Goal: Transaction & Acquisition: Purchase product/service

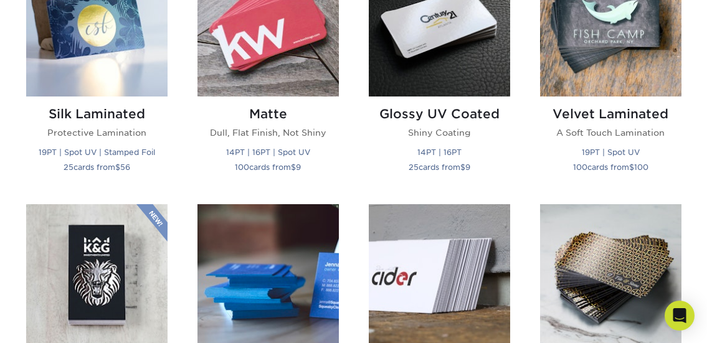
scroll to position [685, 0]
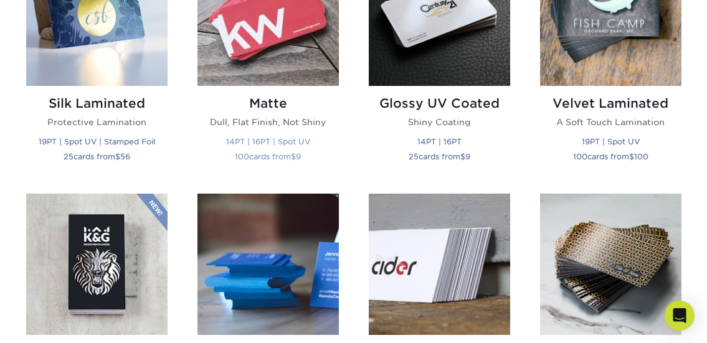
click at [286, 56] on img at bounding box center [267, 15] width 141 height 141
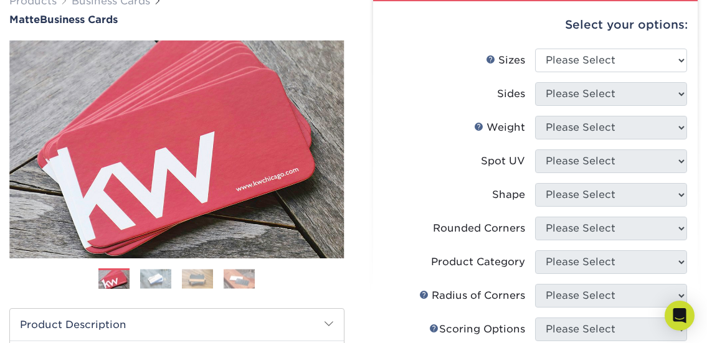
scroll to position [91, 0]
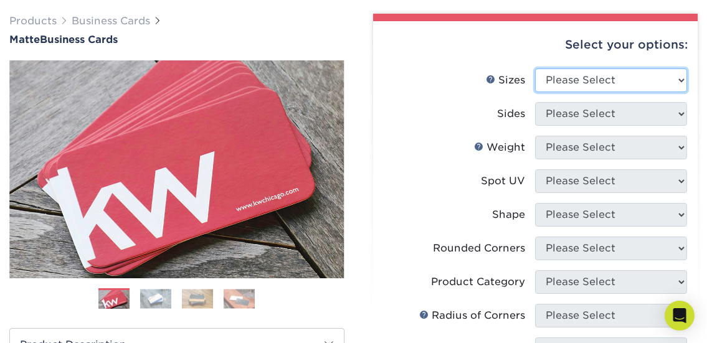
click at [673, 80] on select "Please Select 1.5" x 3.5" - Mini 1.75" x 3.5" - Mini 2" x 2" - Square 2" x 3" -…" at bounding box center [611, 81] width 152 height 24
select select "2.00x3.50"
click at [535, 69] on select "Please Select 1.5" x 3.5" - Mini 1.75" x 3.5" - Mini 2" x 2" - Square 2" x 3" -…" at bounding box center [611, 81] width 152 height 24
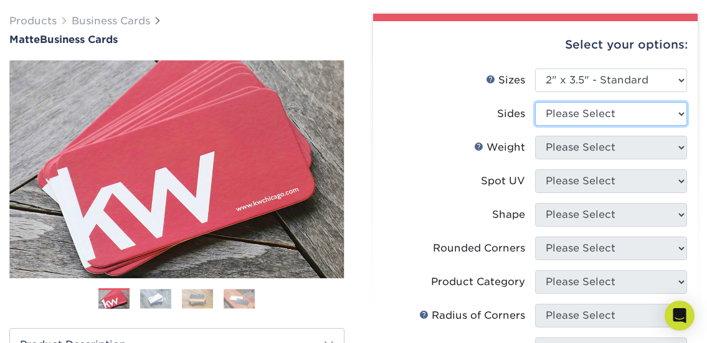
click at [660, 115] on select "Please Select Print Both Sides Print Front Only" at bounding box center [611, 114] width 152 height 24
select select "13abbda7-1d64-4f25-8bb2-c179b224825d"
click at [535, 102] on select "Please Select Print Both Sides Print Front Only" at bounding box center [611, 114] width 152 height 24
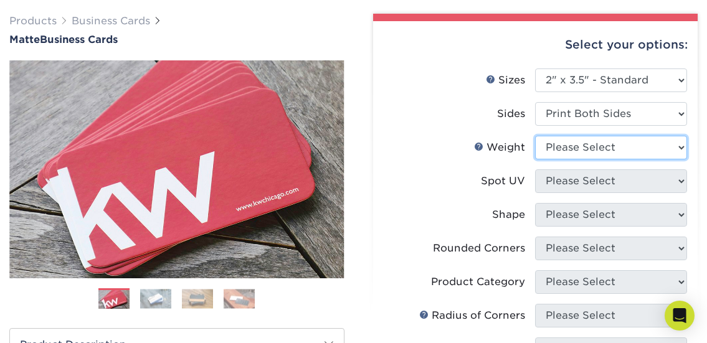
click at [670, 153] on select "Please Select 16PT 14PT" at bounding box center [611, 148] width 152 height 24
select select "16PT"
click at [535, 136] on select "Please Select 16PT 14PT" at bounding box center [611, 148] width 152 height 24
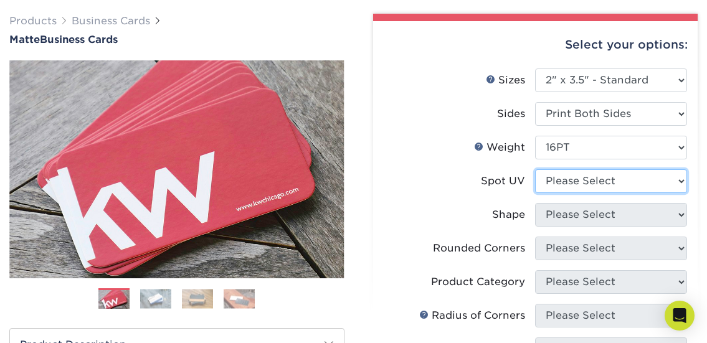
click at [642, 183] on select "Please Select No Spot UV Front and Back (Both Sides) Front Only Back Only" at bounding box center [611, 181] width 152 height 24
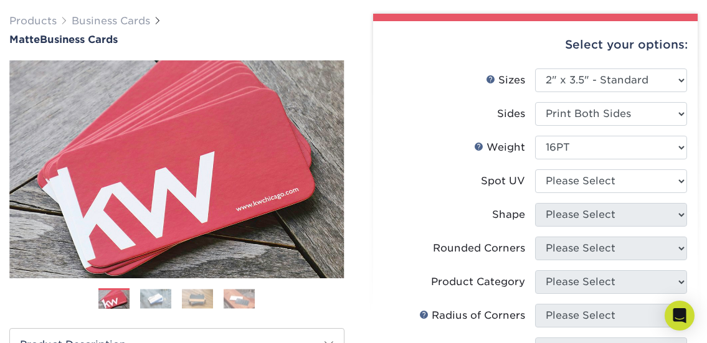
drag, startPoint x: 394, startPoint y: 187, endPoint x: 421, endPoint y: 181, distance: 28.1
click at [394, 187] on label "Spot UV" at bounding box center [460, 181] width 152 height 24
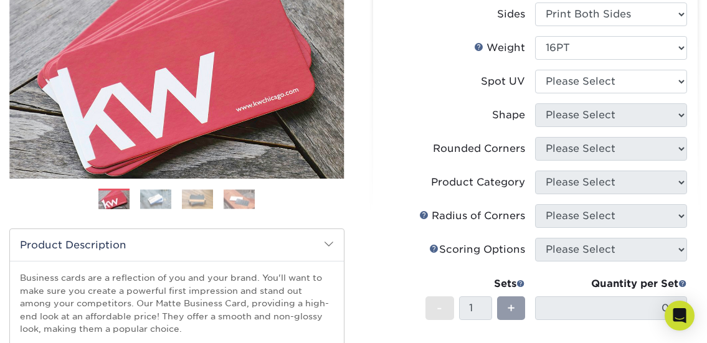
scroll to position [207, 0]
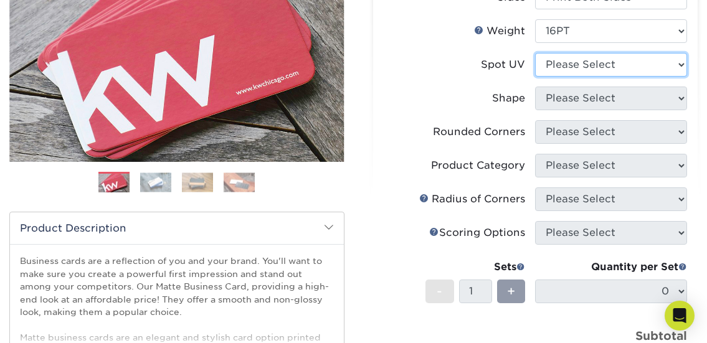
click at [679, 63] on select "Please Select No Spot UV Front and Back (Both Sides) Front Only Back Only" at bounding box center [611, 65] width 152 height 24
select select "3"
click at [535, 53] on select "Please Select No Spot UV Front and Back (Both Sides) Front Only Back Only" at bounding box center [611, 65] width 152 height 24
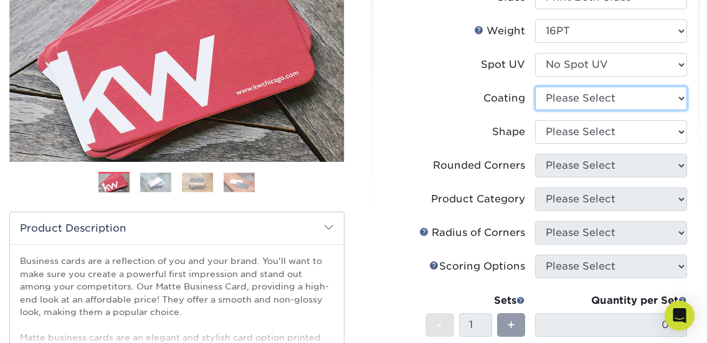
click at [680, 96] on select at bounding box center [611, 99] width 152 height 24
select select "121bb7b5-3b4d-429f-bd8d-bbf80e953313"
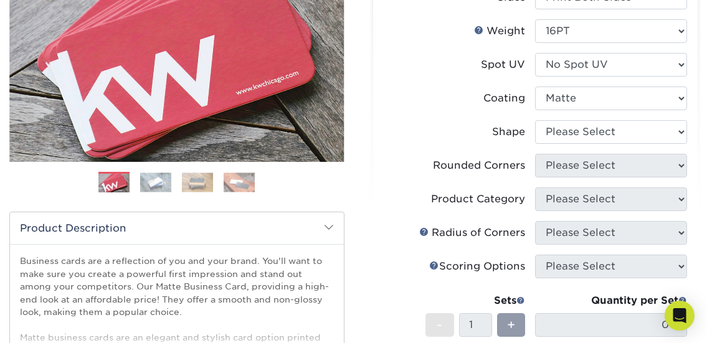
click at [535, 88] on select at bounding box center [611, 99] width 152 height 24
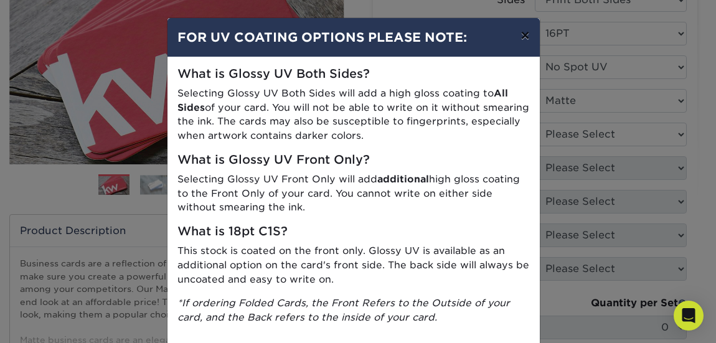
click at [518, 29] on button "×" at bounding box center [525, 35] width 29 height 35
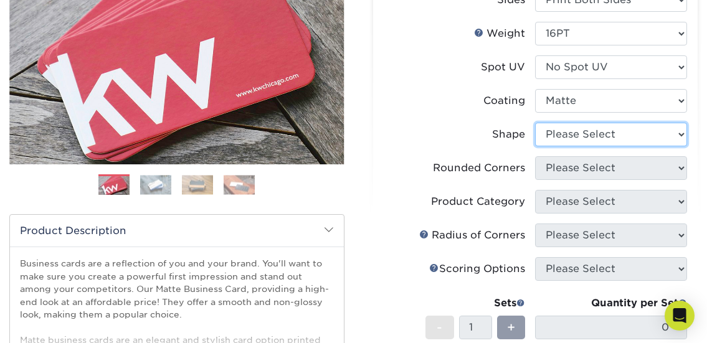
click at [675, 133] on select "Please Select Standard Oval" at bounding box center [611, 135] width 152 height 24
select select "standard"
click at [535, 123] on select "Please Select Standard Oval" at bounding box center [611, 135] width 152 height 24
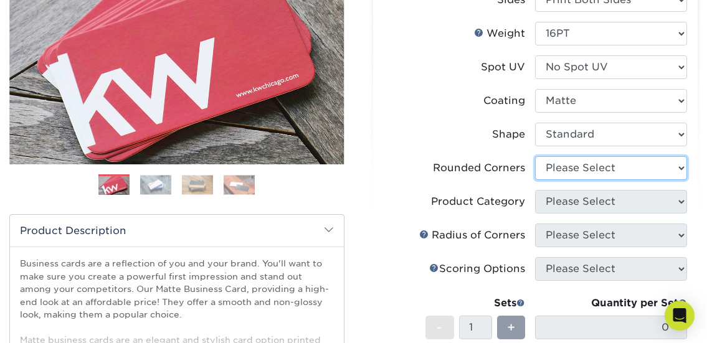
click at [679, 169] on select "Please Select Yes - Round 2 Corners Yes - Round 4 Corners No" at bounding box center [611, 168] width 152 height 24
select select "0"
click at [535, 156] on select "Please Select Yes - Round 2 Corners Yes - Round 4 Corners No" at bounding box center [611, 168] width 152 height 24
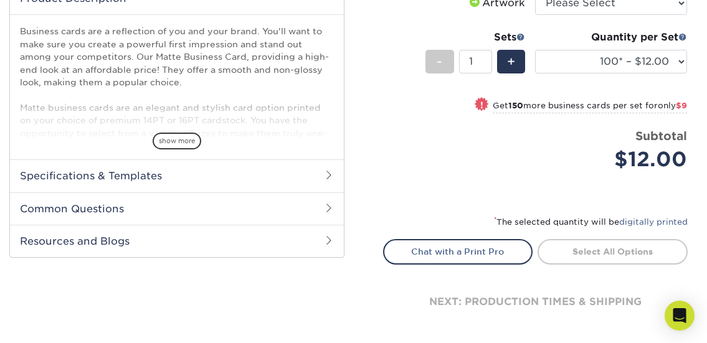
scroll to position [444, 0]
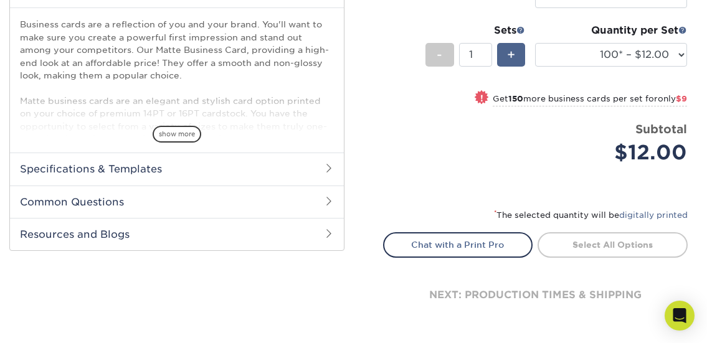
click at [518, 52] on div "+" at bounding box center [511, 55] width 28 height 24
type input "2"
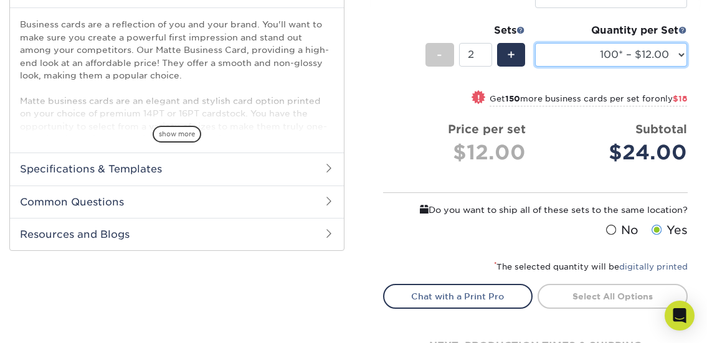
click at [681, 56] on select "100* – $12.00 250* – $21.00 500 – $42.00 1000 – $53.00 2500 – $95.00 5000 – $18…" at bounding box center [611, 55] width 152 height 24
select select "250* – $21.00"
click at [535, 43] on select "100* – $12.00 250* – $21.00 500 – $42.00 1000 – $53.00 2500 – $95.00 5000 – $18…" at bounding box center [611, 55] width 152 height 24
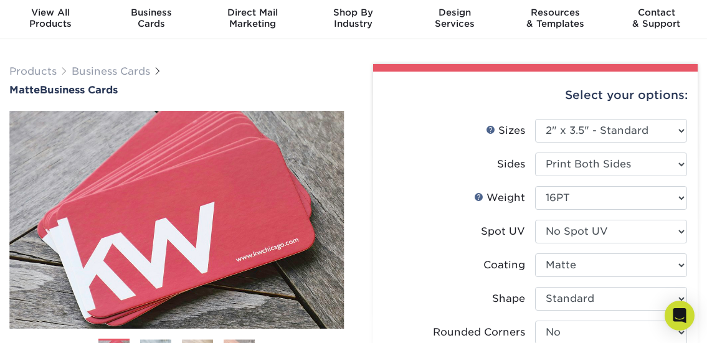
scroll to position [8, 0]
